Goal: Obtain resource: Obtain resource

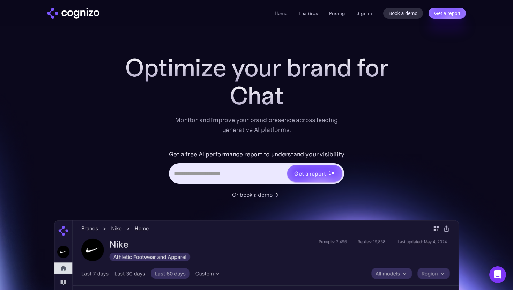
scroll to position [3, 0]
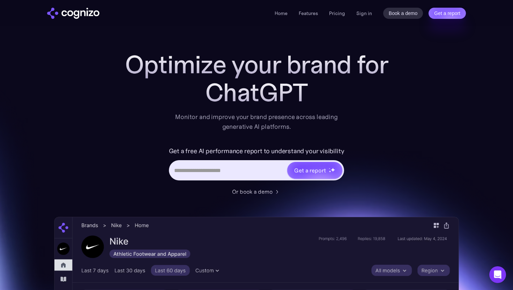
click at [237, 168] on input "Hero URL Input Form" at bounding box center [228, 170] width 117 height 13
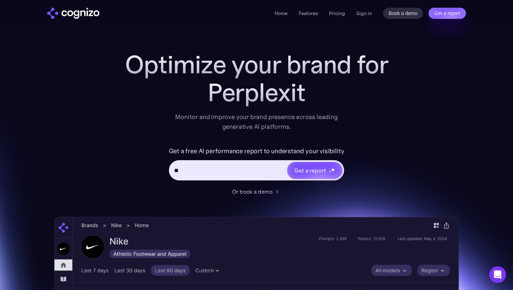
type input "*"
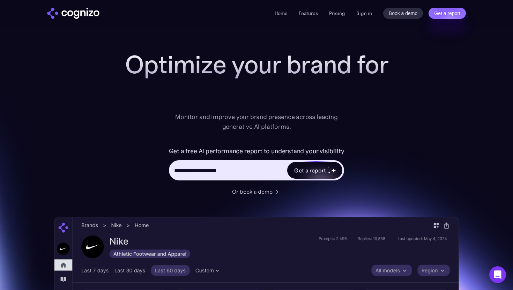
type input "**********"
click at [318, 166] on div "Get a report" at bounding box center [309, 170] width 31 height 8
type input "**********"
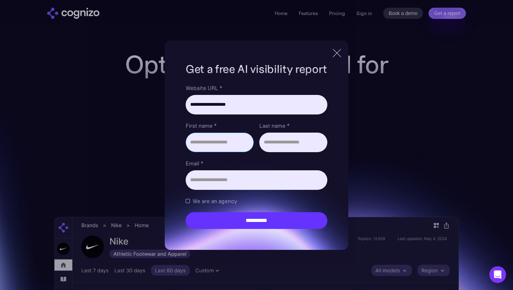
click at [227, 138] on input "First name *" at bounding box center [220, 143] width 68 height 20
type input "****"
type input "**********"
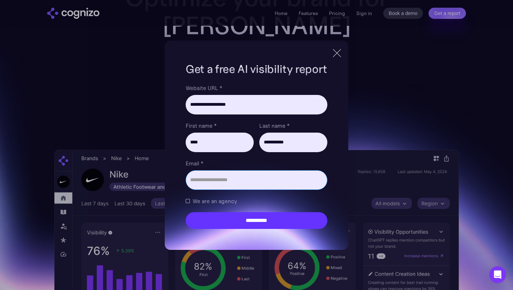
scroll to position [71, 0]
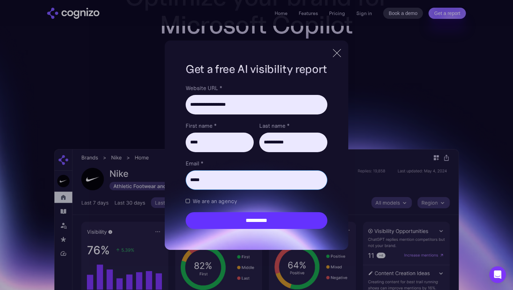
type input "**********"
click at [186, 203] on label "We are an agency" at bounding box center [211, 201] width 51 height 8
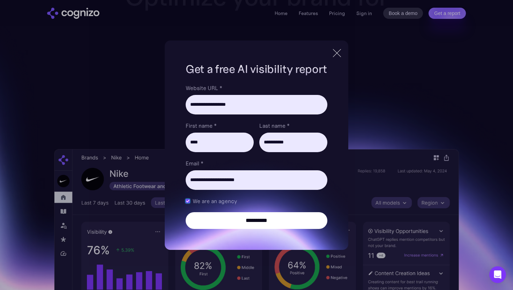
click at [262, 220] on input "**********" at bounding box center [257, 220] width 142 height 17
type input "**********"
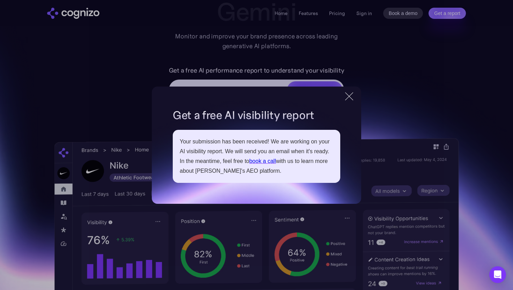
scroll to position [85, 0]
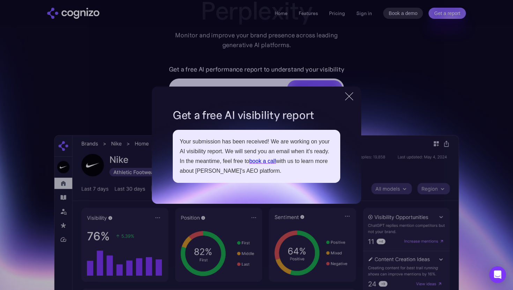
click at [349, 98] on div at bounding box center [349, 96] width 12 height 13
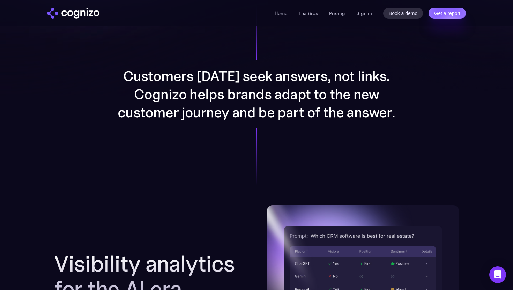
scroll to position [441, 0]
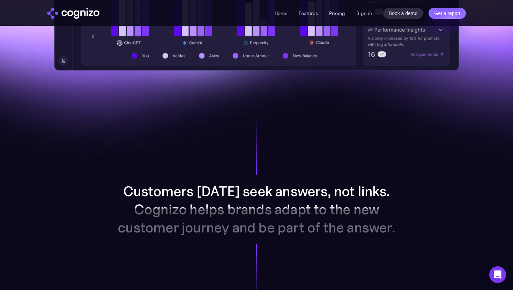
click at [341, 15] on link "Pricing" at bounding box center [337, 13] width 16 height 6
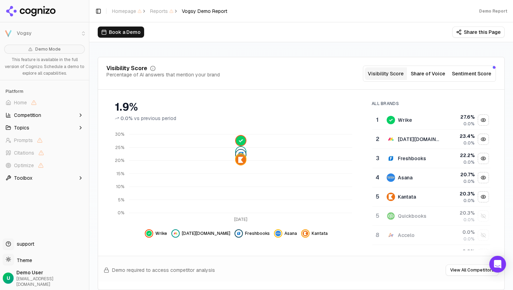
click at [476, 71] on button "Sentiment Score" at bounding box center [471, 73] width 45 height 13
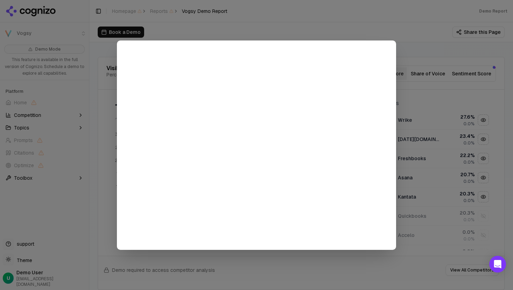
click at [275, 17] on div at bounding box center [256, 145] width 513 height 290
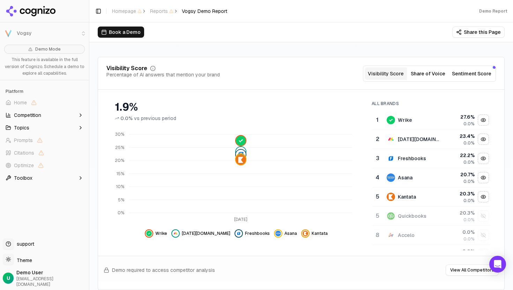
click at [465, 73] on button "Sentiment Score" at bounding box center [471, 73] width 45 height 13
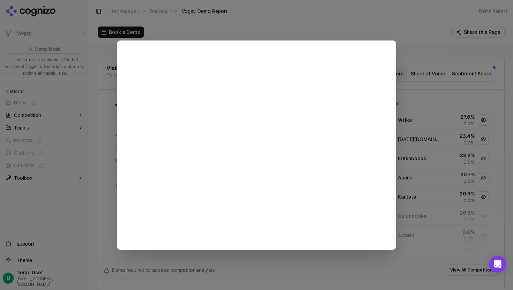
click at [418, 26] on div at bounding box center [256, 145] width 513 height 290
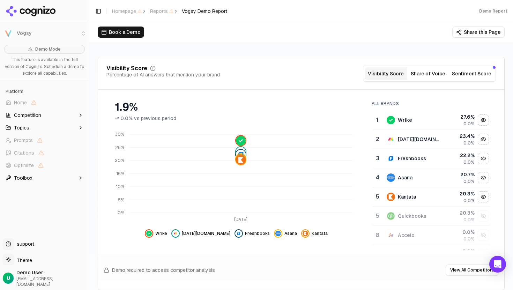
click at [432, 74] on button "Share of Voice" at bounding box center [428, 73] width 42 height 13
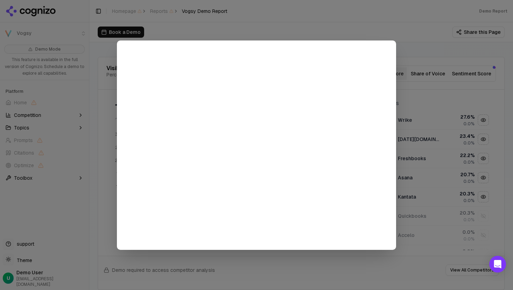
click at [412, 22] on div at bounding box center [256, 145] width 513 height 290
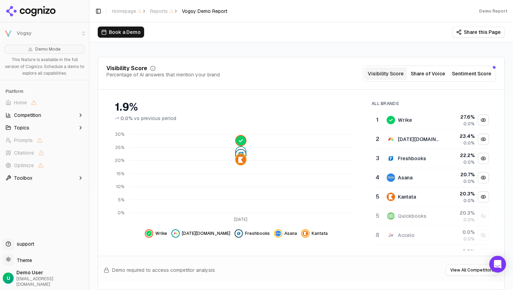
click at [396, 75] on button "Visibility Score" at bounding box center [385, 73] width 42 height 13
click at [35, 117] on span "Competition" at bounding box center [27, 115] width 27 height 7
click at [33, 113] on span "Competition" at bounding box center [27, 115] width 27 height 7
click at [26, 126] on span "Topics" at bounding box center [21, 127] width 15 height 7
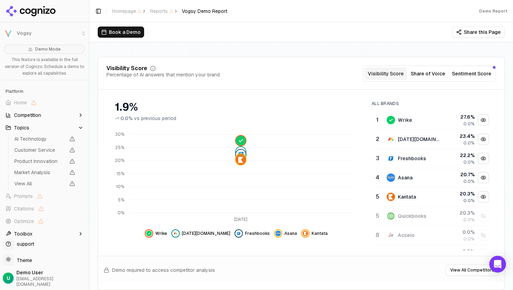
click at [31, 126] on button "Topics" at bounding box center [44, 127] width 83 height 11
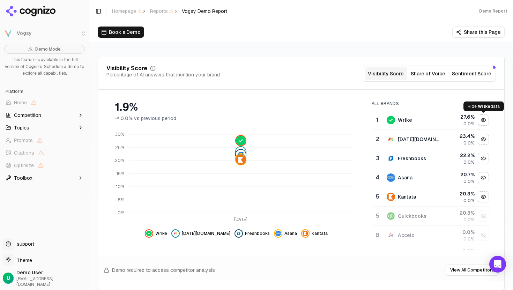
click at [484, 120] on div "Hide wrike data" at bounding box center [483, 120] width 10 height 10
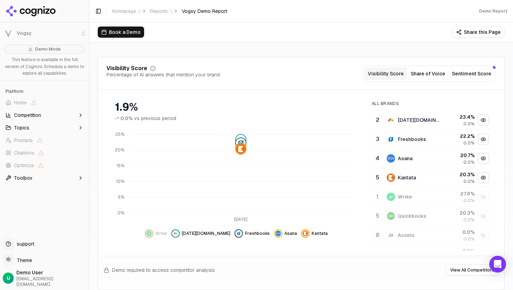
click at [484, 120] on div "Hide monday.com data" at bounding box center [483, 120] width 10 height 10
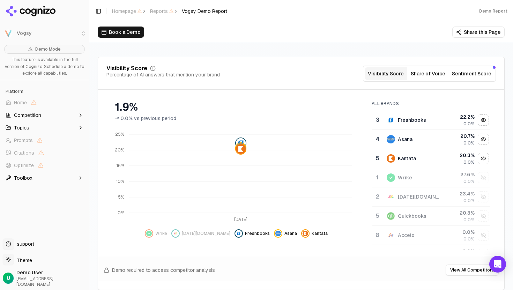
click at [484, 120] on div "Hide freshbooks data" at bounding box center [483, 120] width 10 height 10
click at [484, 120] on div "Hide asana data" at bounding box center [483, 120] width 10 height 10
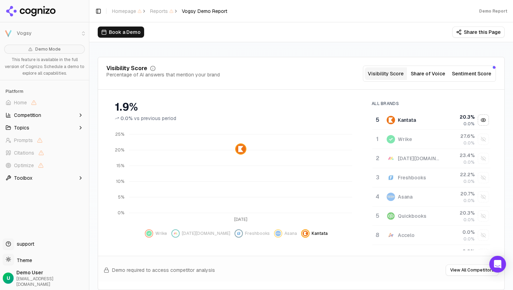
click at [484, 120] on div "Hide kantata data" at bounding box center [483, 120] width 10 height 10
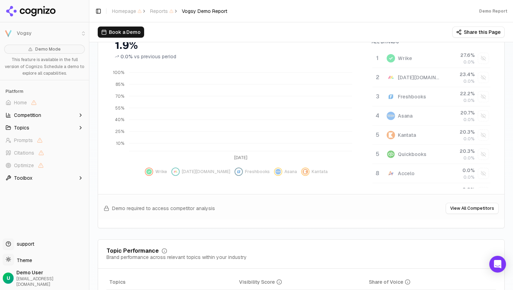
scroll to position [140, 0]
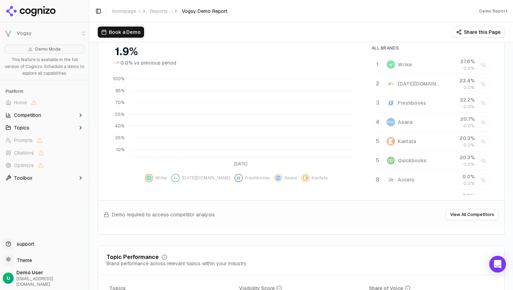
click at [484, 214] on button "View All Competitors" at bounding box center [471, 214] width 53 height 11
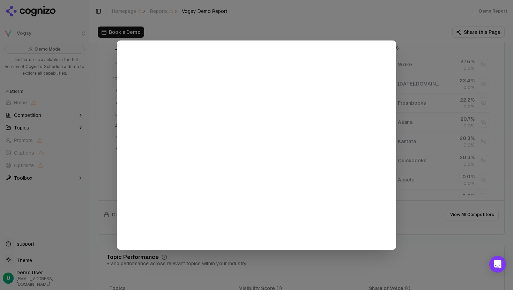
click at [423, 30] on div at bounding box center [256, 145] width 513 height 290
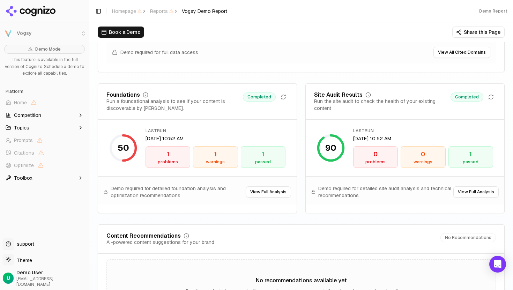
scroll to position [985, 0]
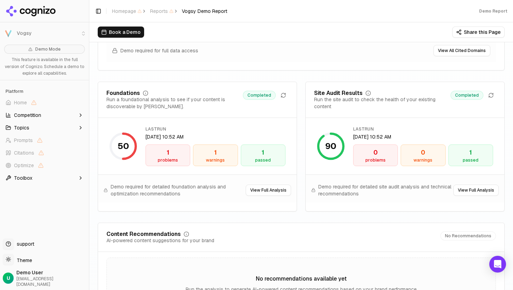
click at [273, 188] on button "View Full Analysis" at bounding box center [267, 189] width 45 height 11
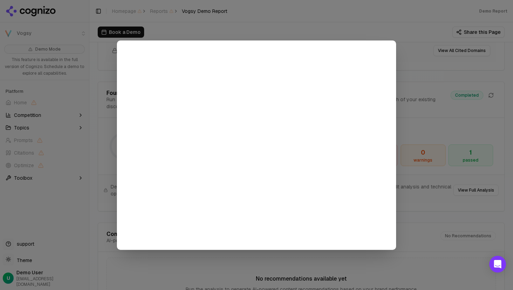
click at [277, 19] on div at bounding box center [256, 145] width 513 height 290
